Goal: Information Seeking & Learning: Learn about a topic

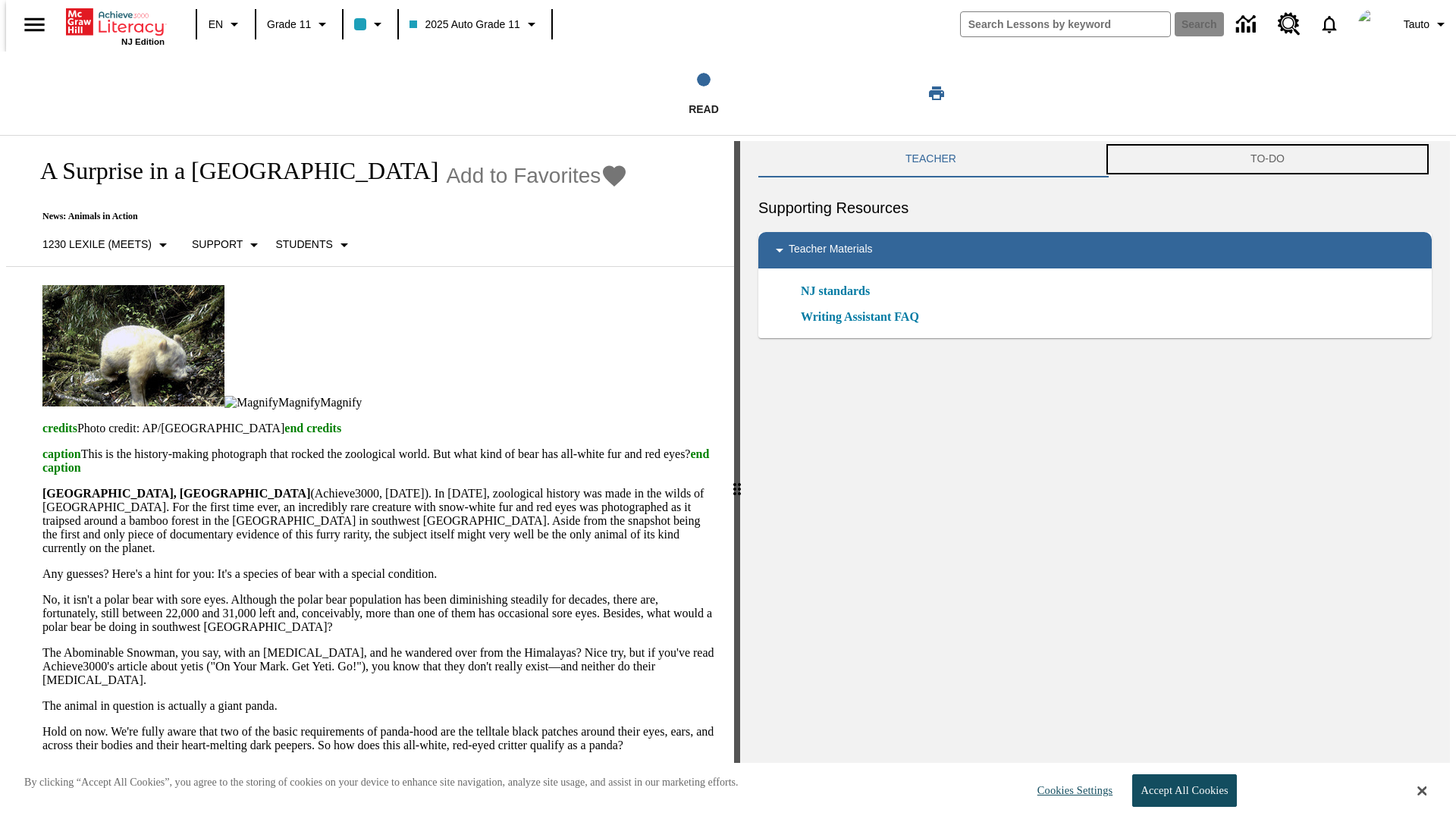
click at [1270, 159] on button "TO-DO" at bounding box center [1268, 159] width 329 height 36
